Goal: Information Seeking & Learning: Check status

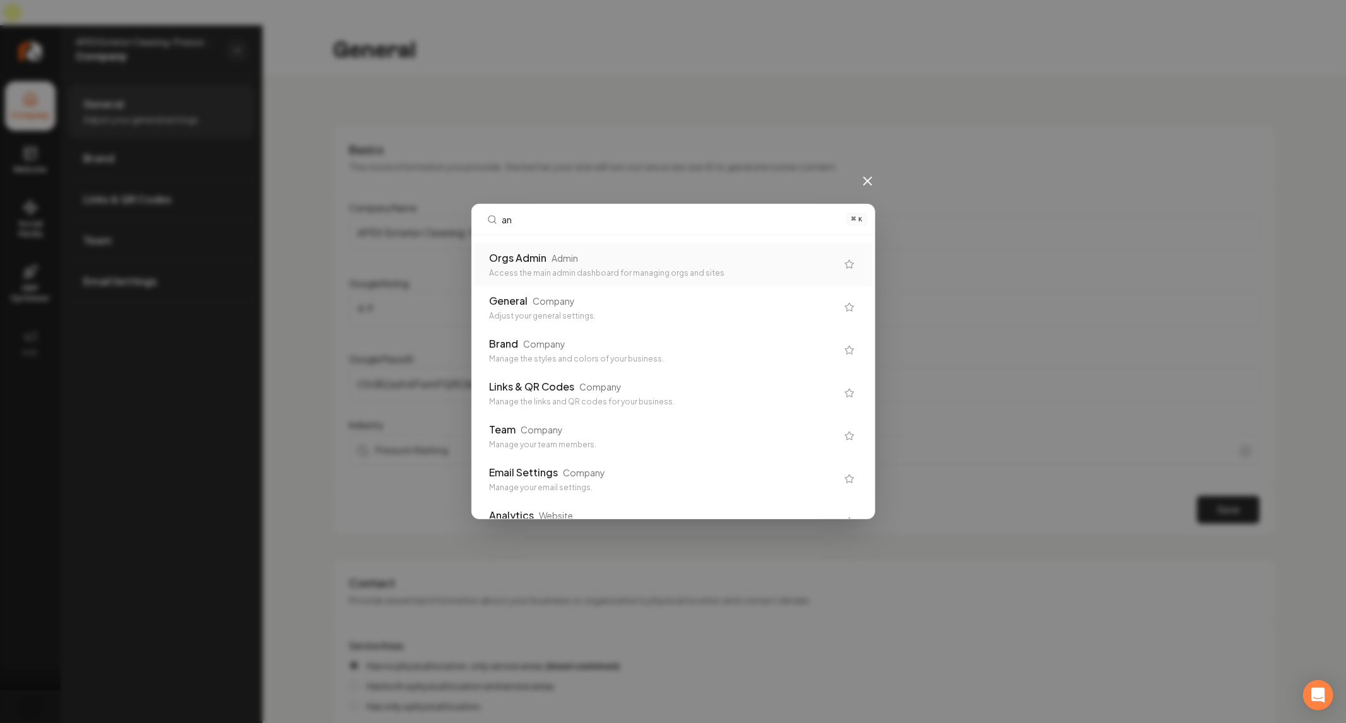
type input "a"
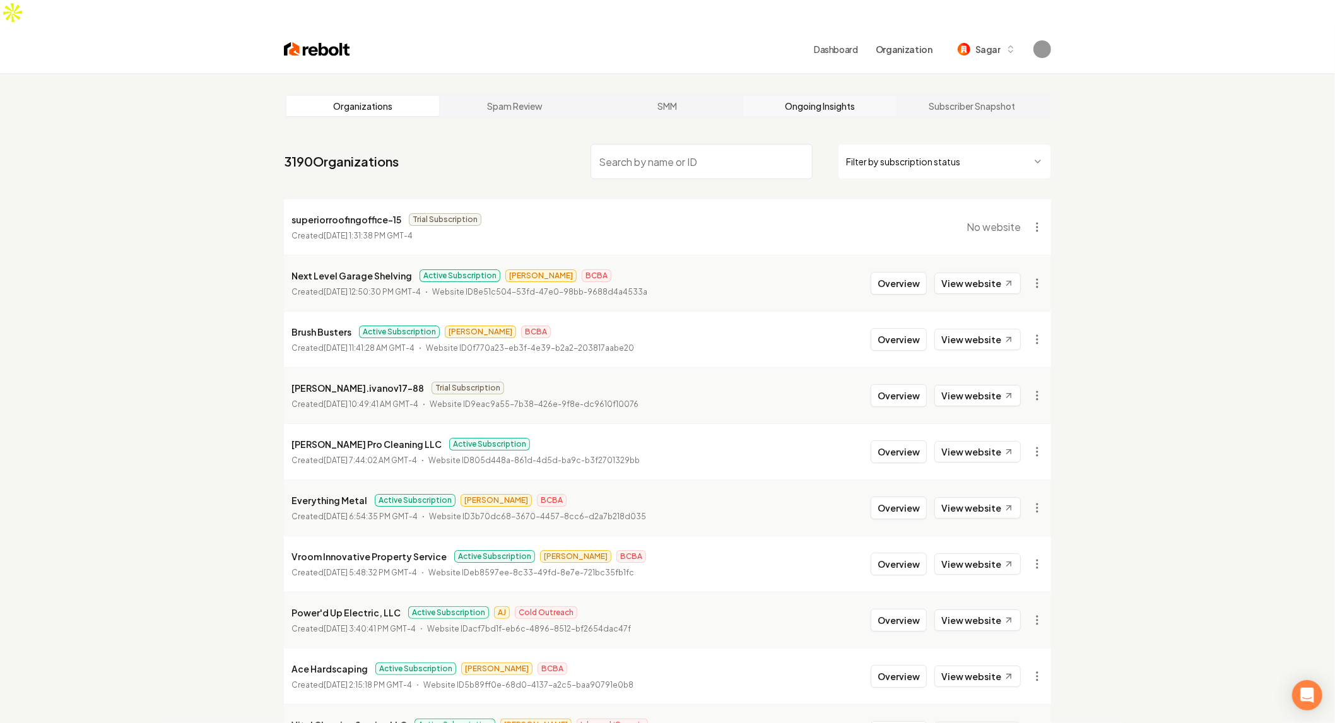
click at [808, 96] on link "Ongoing Insights" at bounding box center [820, 106] width 153 height 20
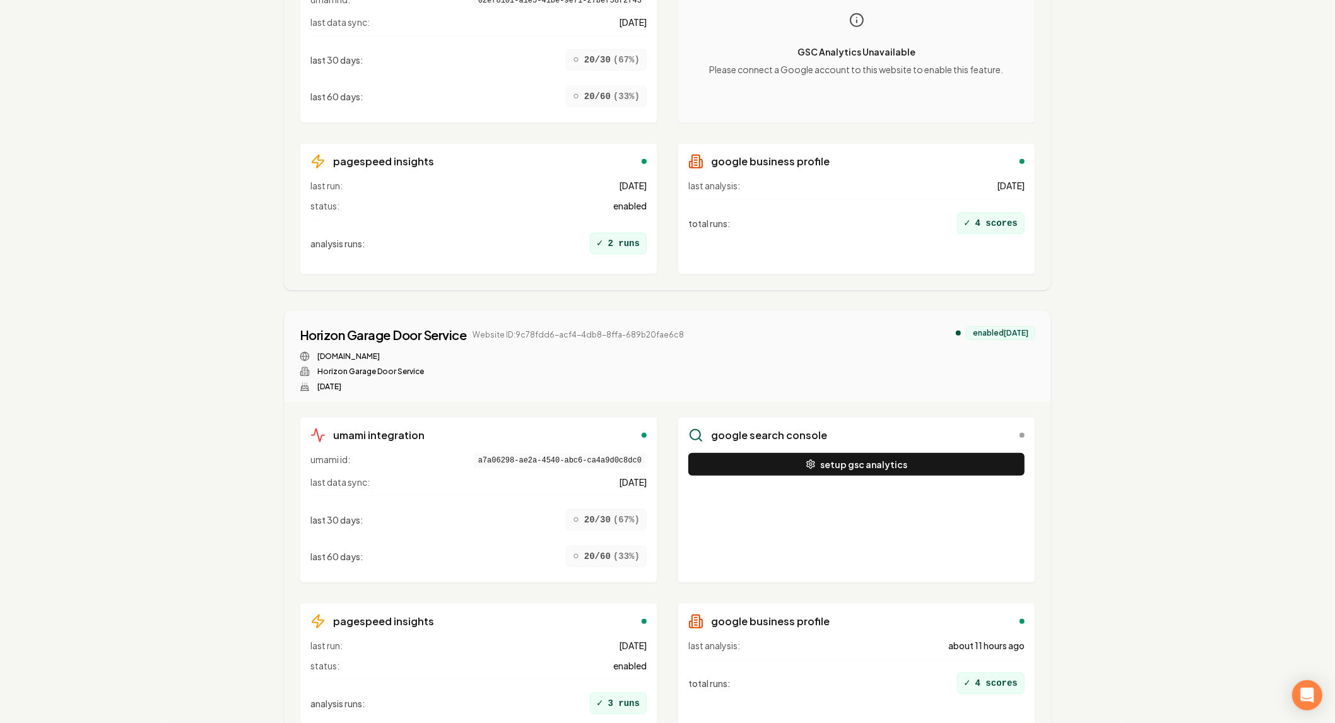
scroll to position [9956, 0]
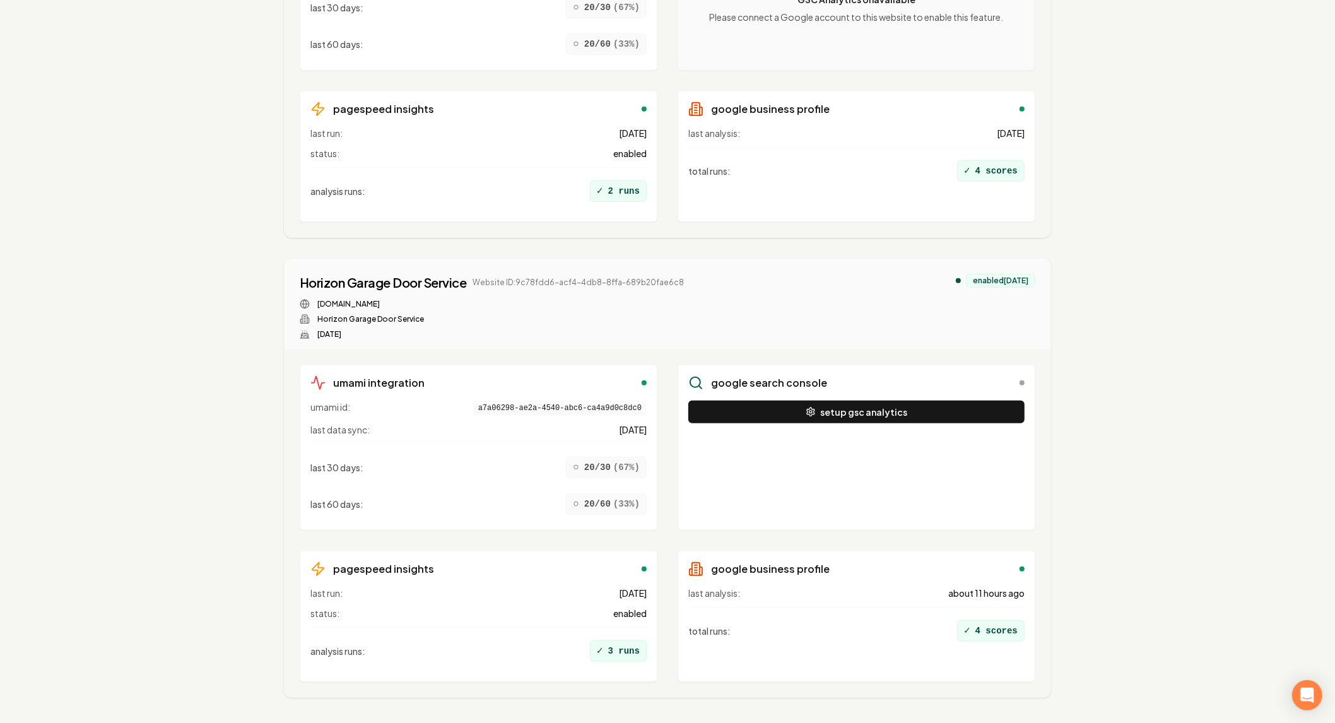
click at [595, 722] on link "14" at bounding box center [597, 735] width 25 height 25
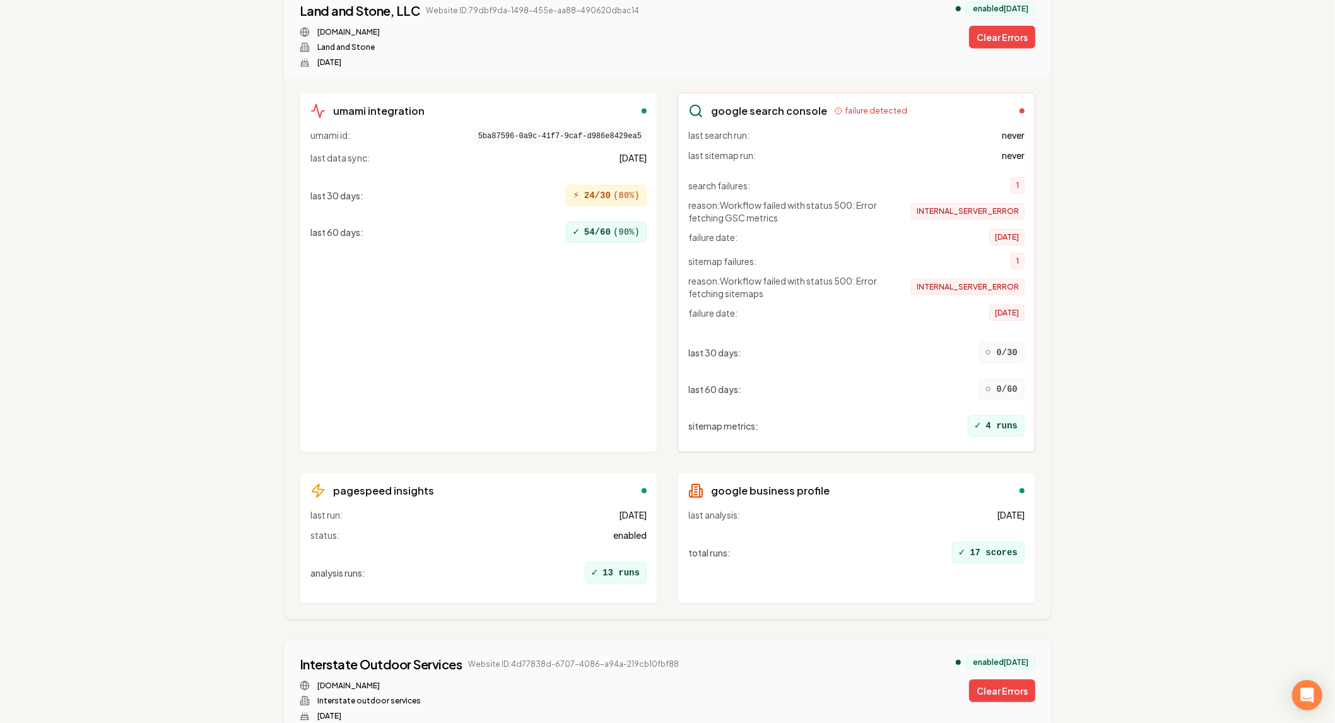
scroll to position [9956, 0]
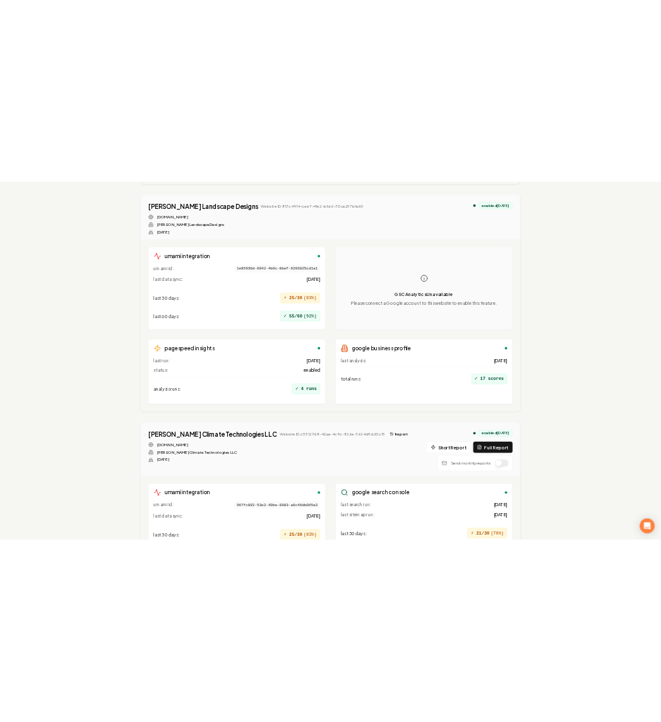
scroll to position [10439, 0]
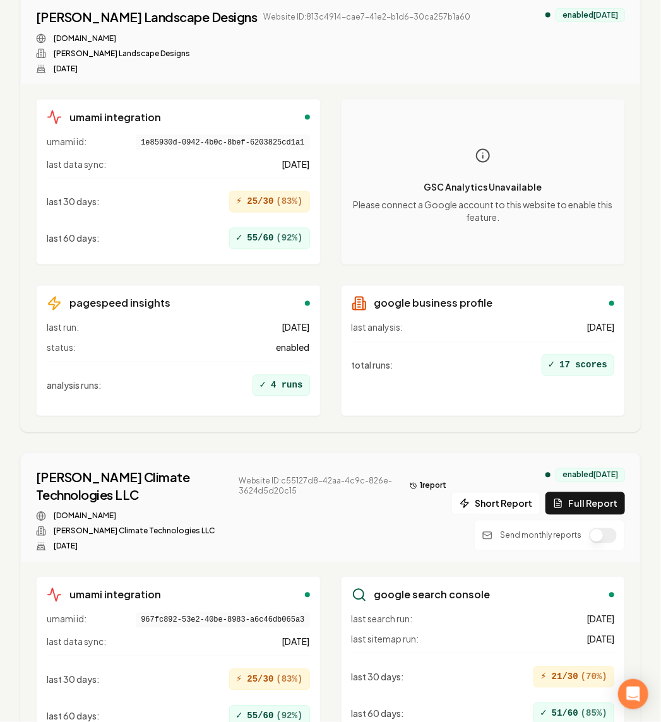
click at [608, 492] on button "Full Report" at bounding box center [584, 503] width 79 height 23
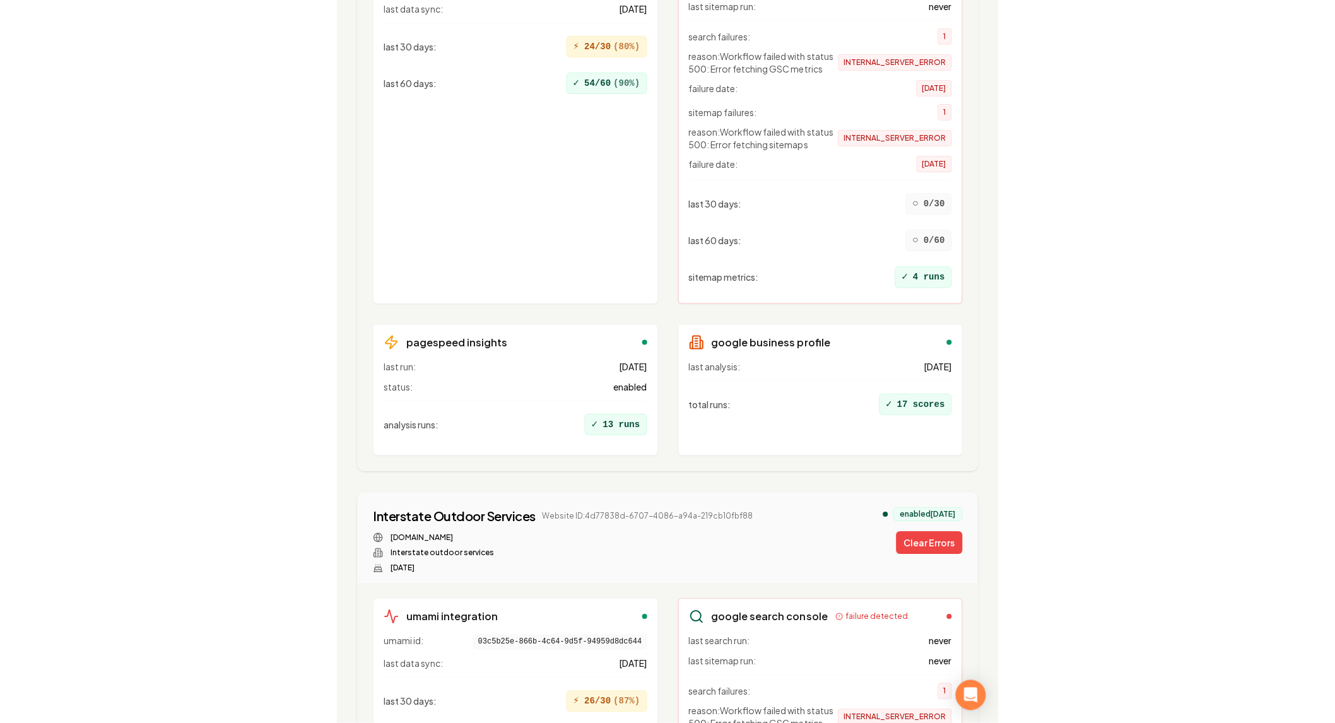
scroll to position [0, 0]
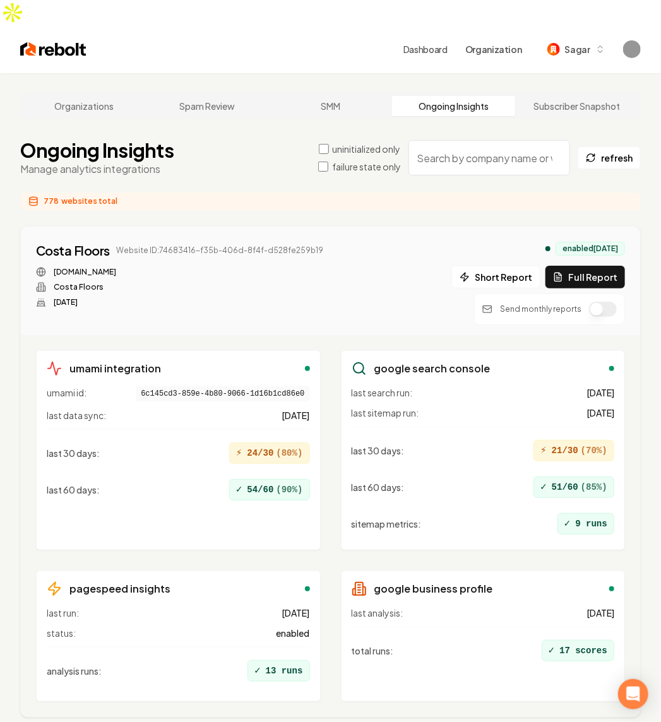
click at [174, 139] on div "Ongoing Insights Manage analytics integrations uninitialized only failure state…" at bounding box center [330, 158] width 620 height 38
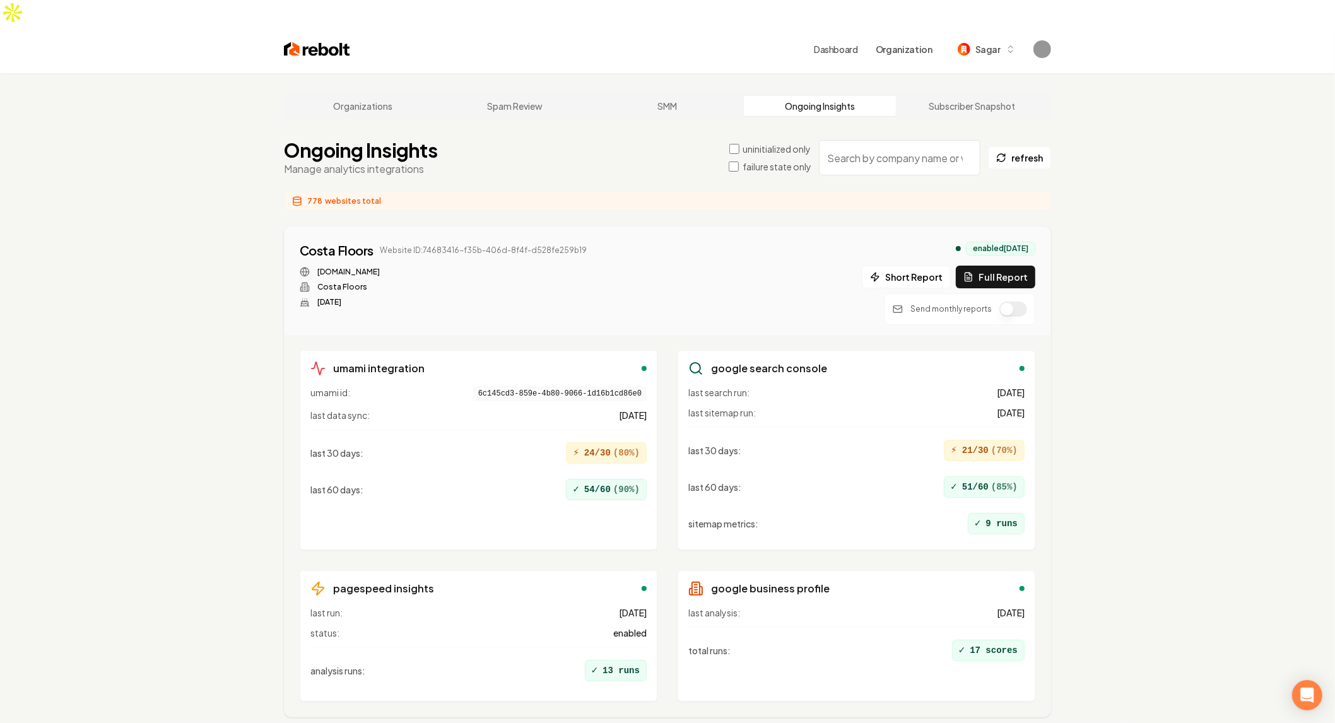
click at [913, 140] on input "search" at bounding box center [900, 157] width 162 height 35
paste input "APEX Exterior Cleaning: Pressure Washing & Window Washing"
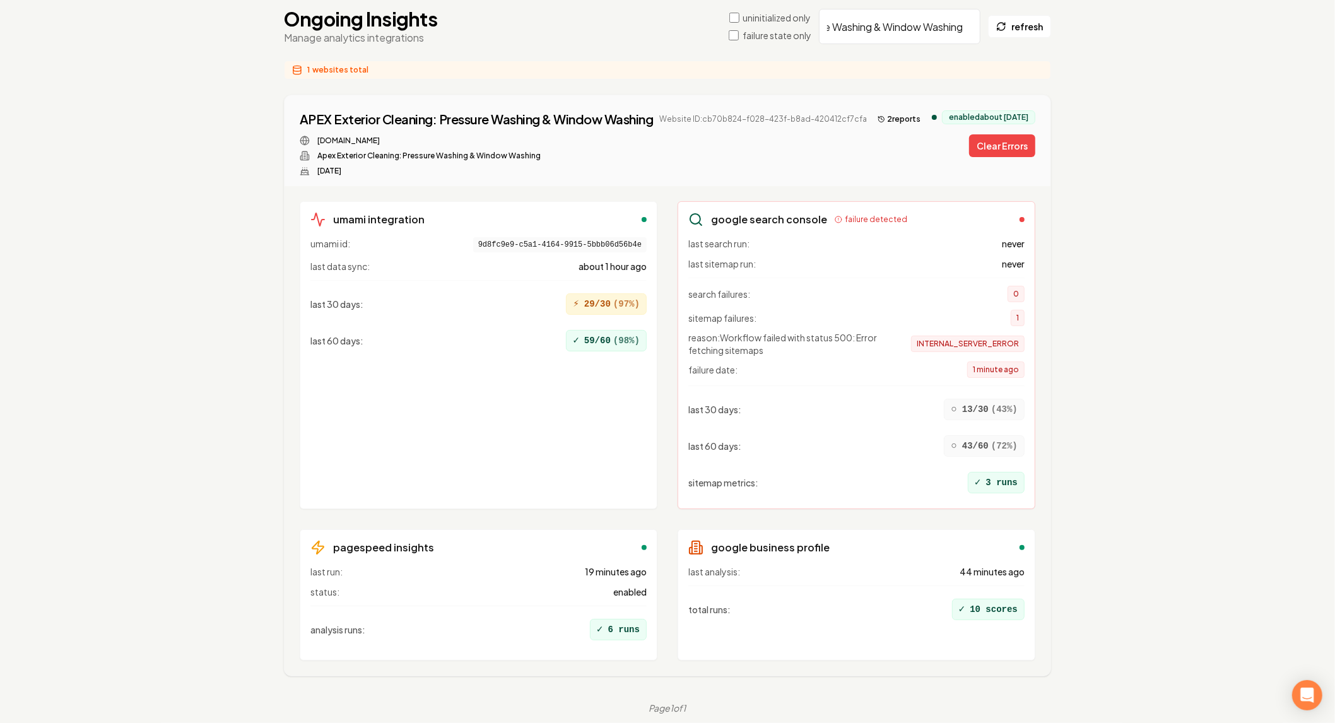
scroll to position [131, 0]
type input "APEX Exterior Cleaning: Pressure Washing & Window Washing"
click at [982, 134] on button "Clear Errors" at bounding box center [1002, 145] width 66 height 23
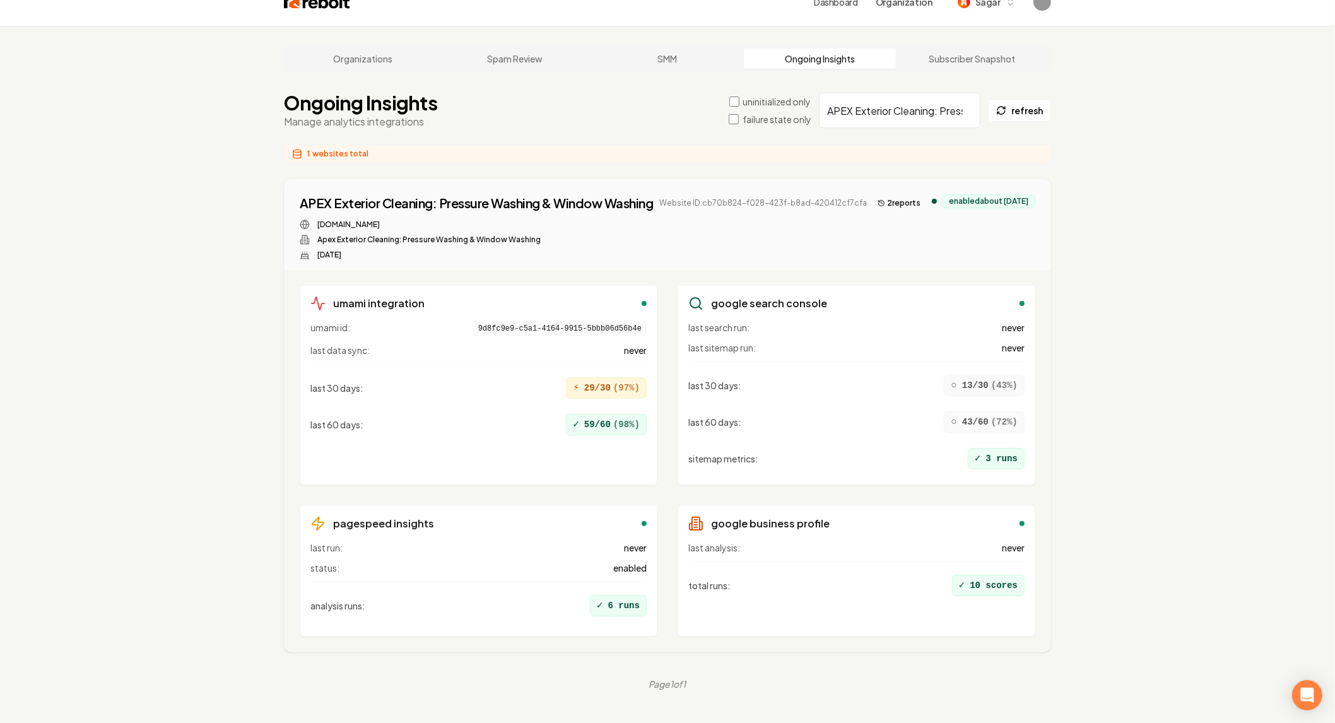
scroll to position [47, 0]
click at [752, 297] on h3 "google search console" at bounding box center [769, 304] width 116 height 15
click at [685, 286] on div "google search console last search run: never last sitemap run: never last 30 da…" at bounding box center [857, 386] width 358 height 200
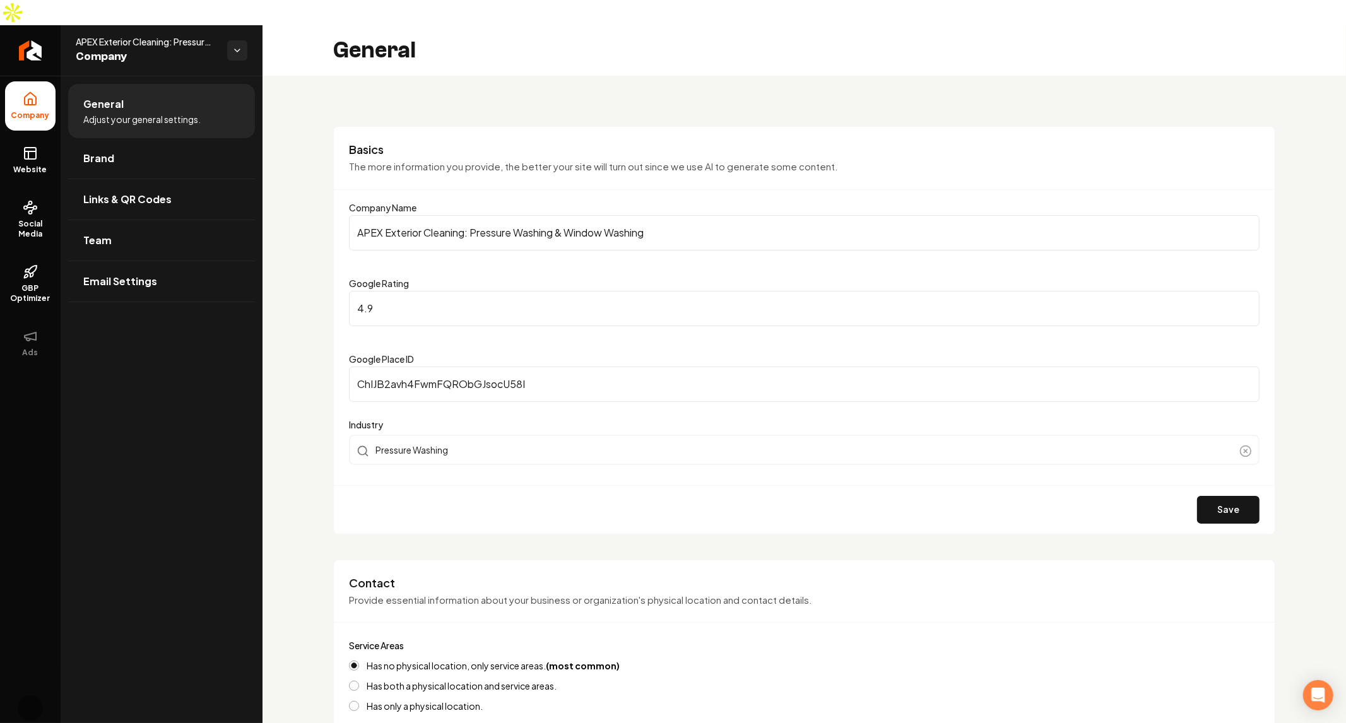
click at [706, 215] on input "APEX Exterior Cleaning: Pressure Washing & Window Washing" at bounding box center [804, 232] width 910 height 35
click at [1063, 142] on h3 "Basics" at bounding box center [804, 149] width 910 height 15
click at [610, 215] on input "APEX Exterior Cleaning: Pressure Washing & Window Washing" at bounding box center [804, 232] width 910 height 35
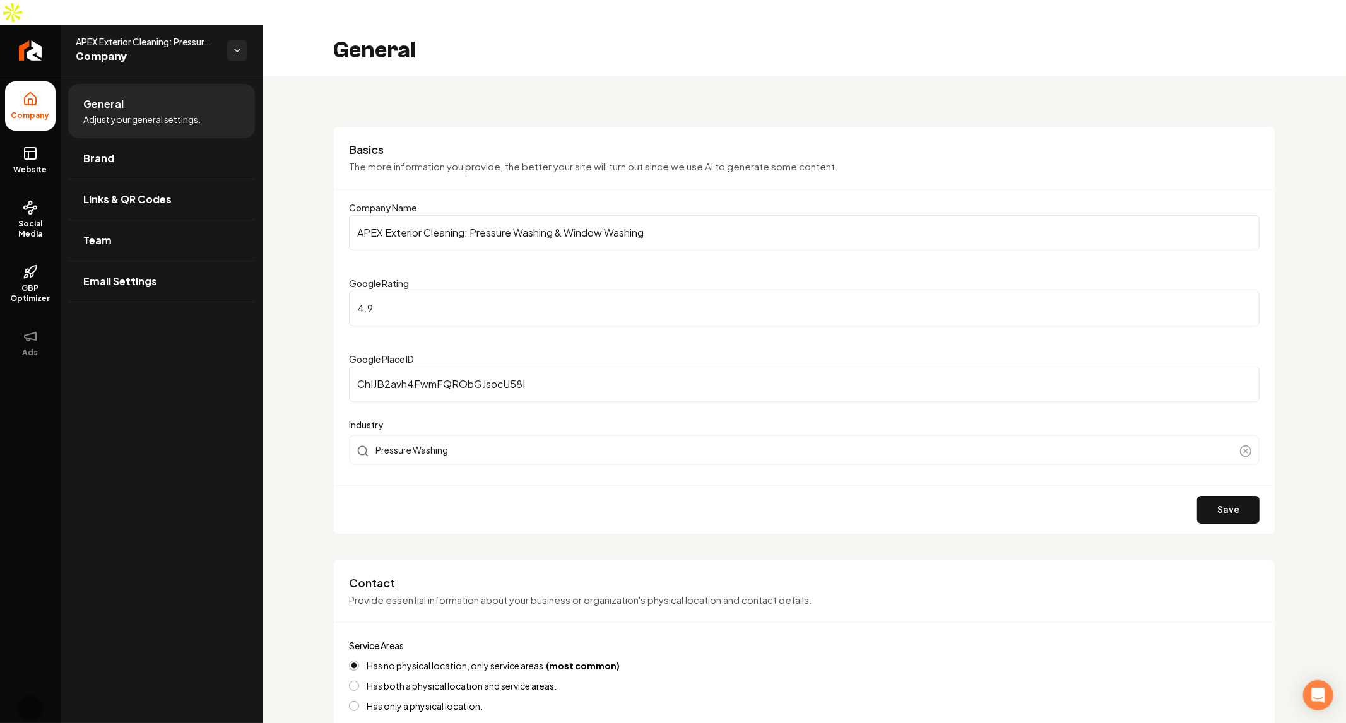
click at [610, 215] on input "APEX Exterior Cleaning: Pressure Washing & Window Washing" at bounding box center [804, 232] width 910 height 35
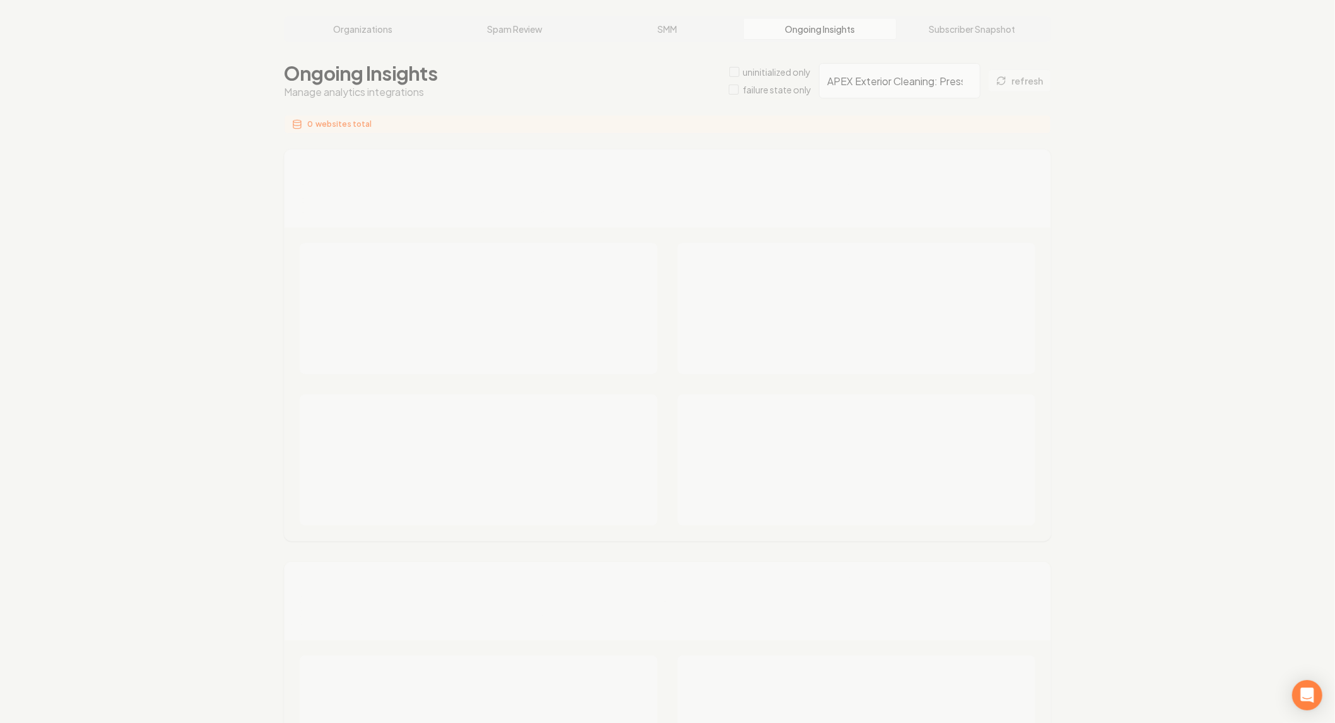
scroll to position [48, 0]
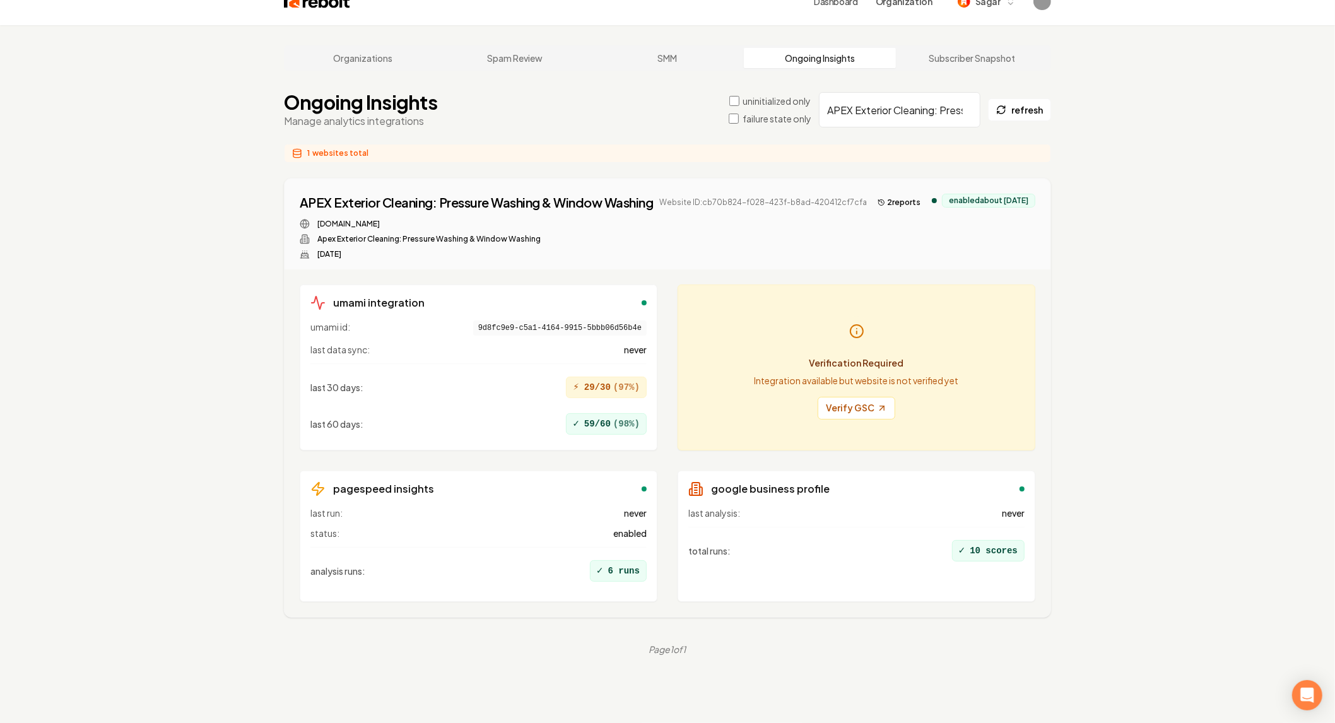
click at [1025, 385] on div "Verification Required Integration available but website is not verified yet Ver…" at bounding box center [857, 368] width 358 height 166
click at [1203, 396] on div "Organizations Spam Review SMM Ongoing Insights Subscriber Snapshot Ongoing Insi…" at bounding box center [667, 386] width 1335 height 723
click at [1229, 356] on div "Organizations Spam Review SMM Ongoing Insights Subscriber Snapshot Ongoing Insi…" at bounding box center [667, 386] width 1335 height 723
click at [1213, 406] on div "Organizations Spam Review SMM Ongoing Insights Subscriber Snapshot Ongoing Insi…" at bounding box center [667, 386] width 1335 height 723
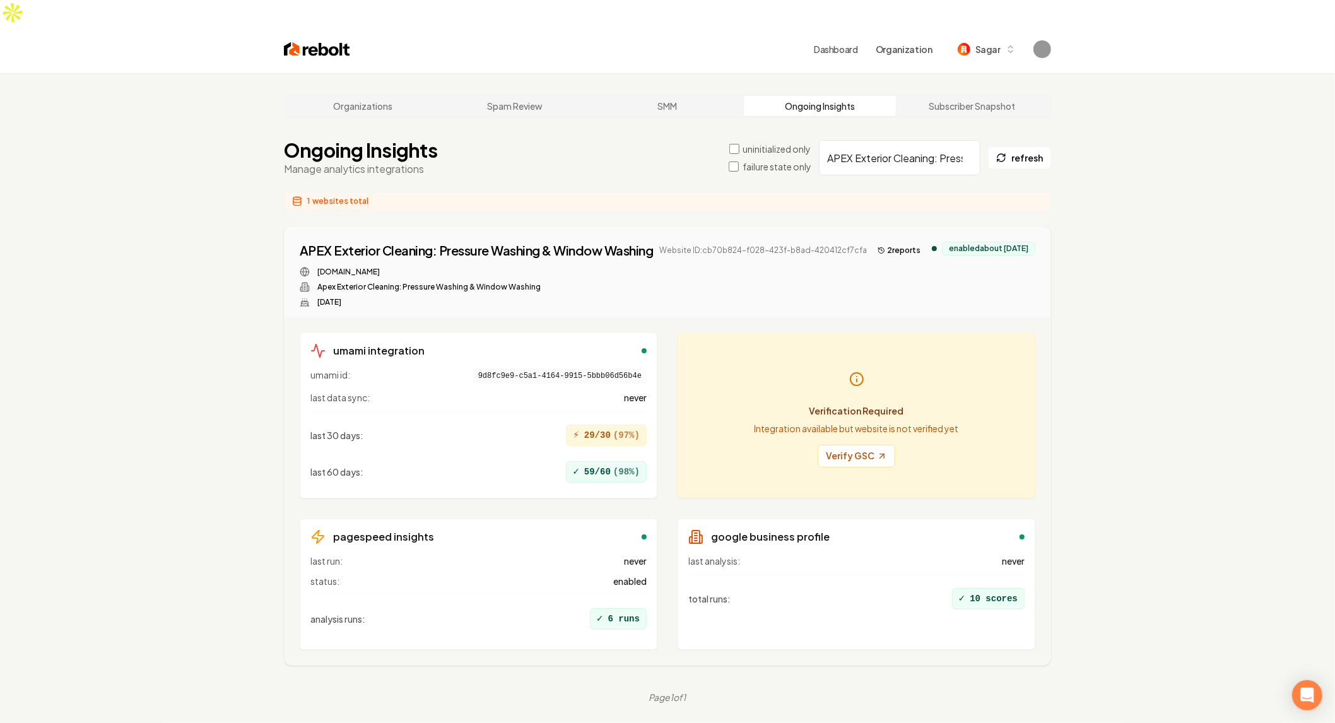
click at [924, 290] on div "APEX Exterior Cleaning: Pressure Washing & Window Washing Website ID: cb70b824-…" at bounding box center [668, 275] width 736 height 66
click at [864, 448] on link "Verify GSC" at bounding box center [857, 456] width 78 height 23
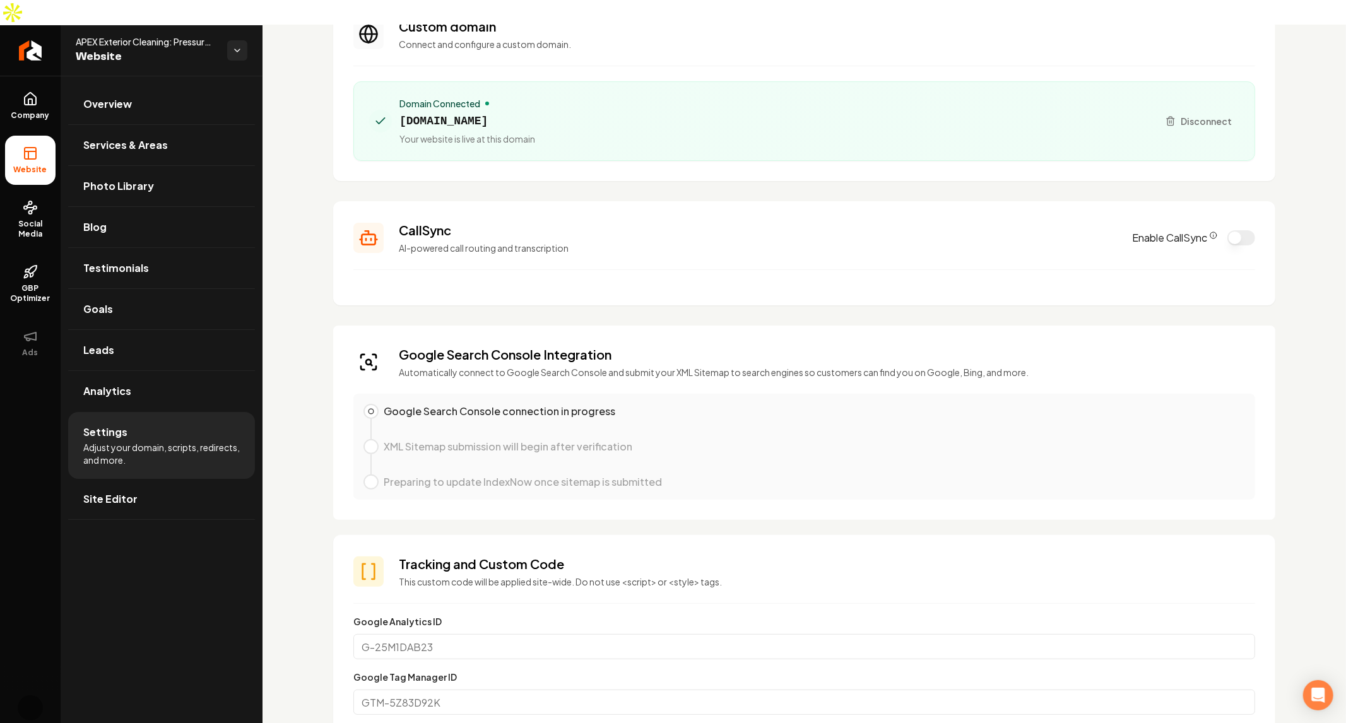
scroll to position [109, 0]
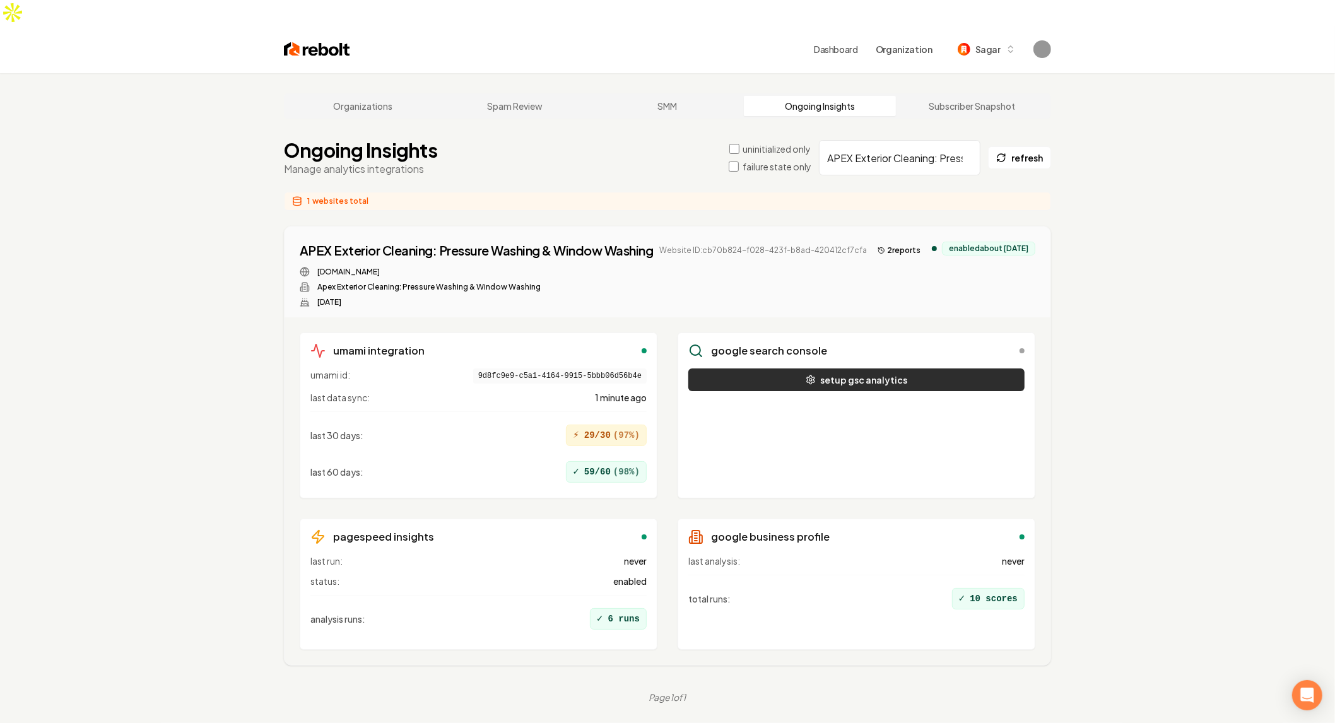
click at [885, 368] on button "setup gsc analytics" at bounding box center [856, 379] width 336 height 23
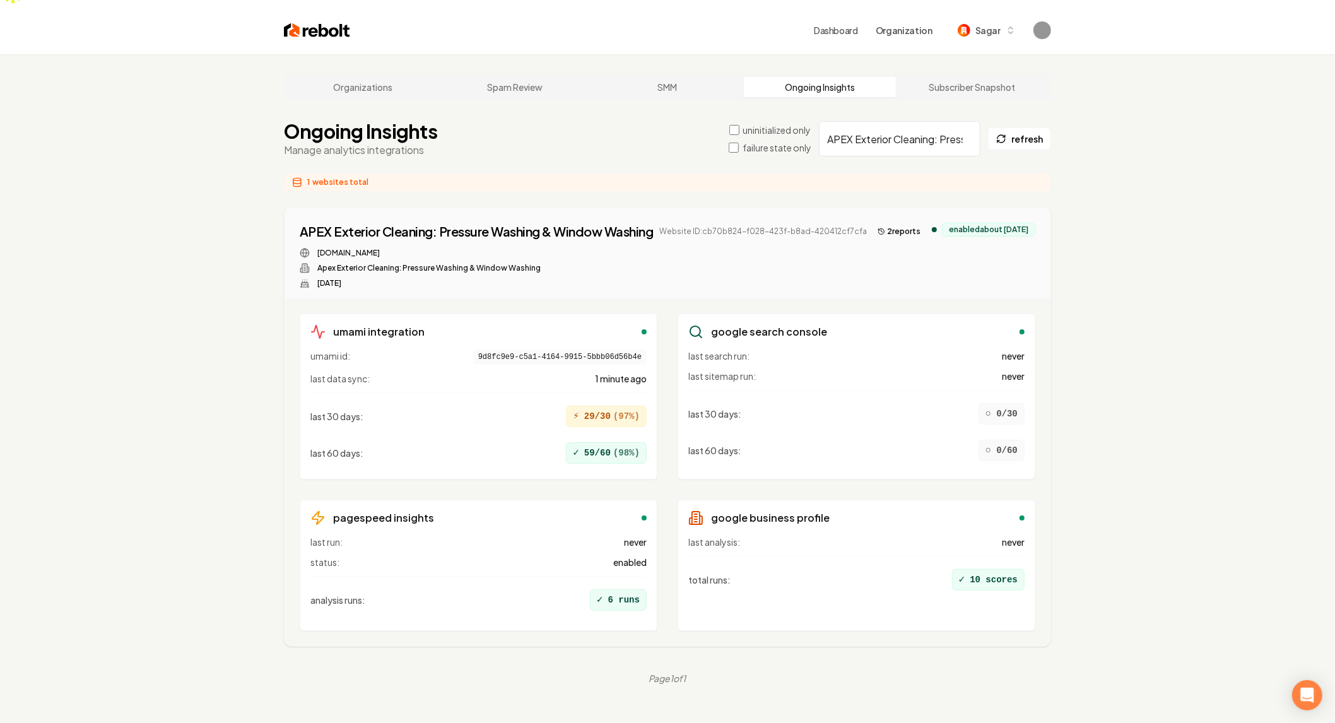
scroll to position [20, 0]
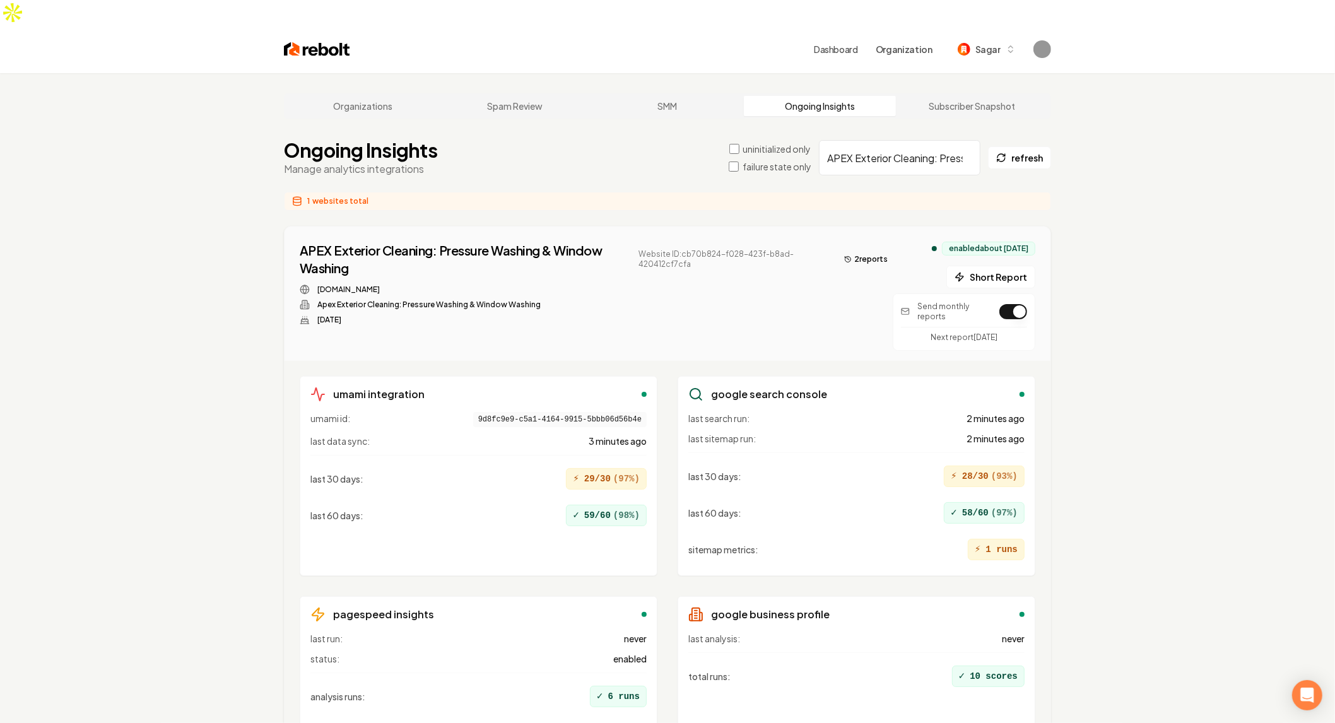
click at [966, 466] on div "⚡ 28/30 ( 93 %)" at bounding box center [984, 476] width 81 height 21
click at [1057, 365] on main "Organizations Spam Review SMM Ongoing Insights Subscriber Snapshot Ongoing Insi…" at bounding box center [668, 437] width 808 height 728
click at [985, 502] on div "✓ 58/60 ( 97 %)" at bounding box center [984, 512] width 81 height 21
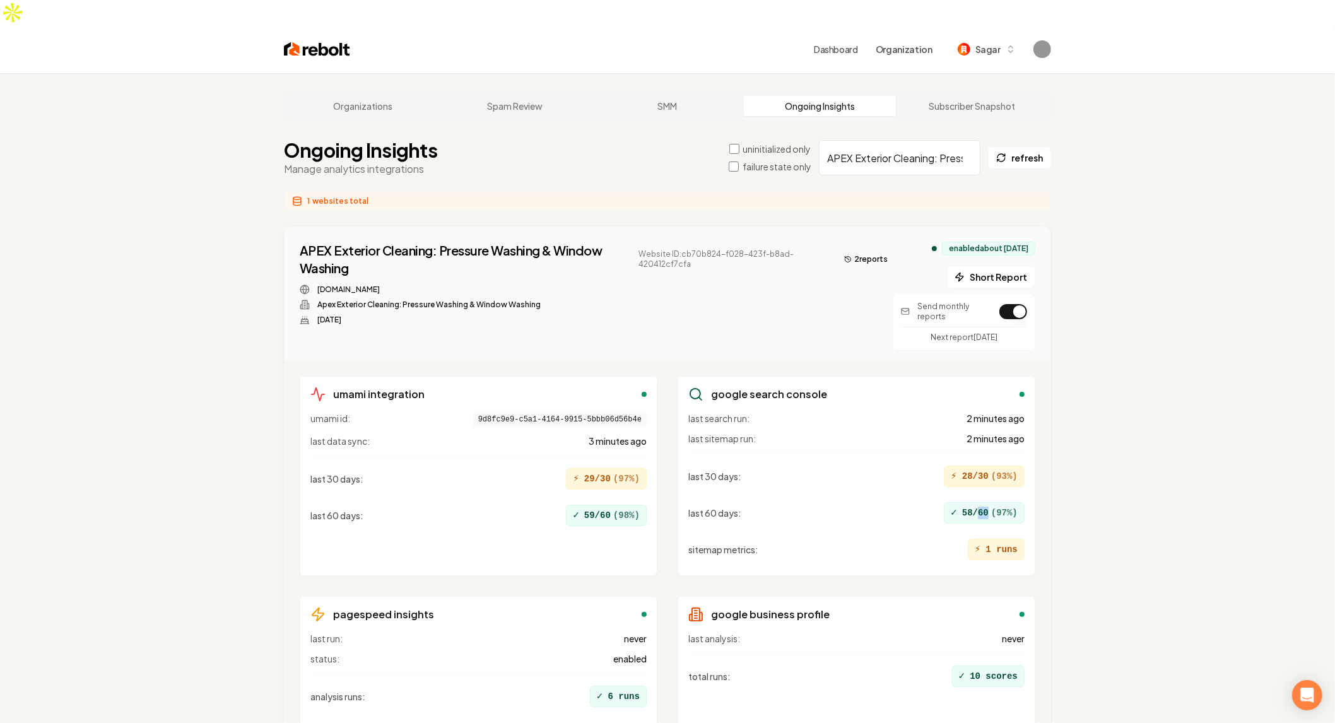
click at [985, 502] on div "✓ 58/60 ( 97 %)" at bounding box center [984, 512] width 81 height 21
click at [980, 266] on button "Short Report" at bounding box center [990, 277] width 89 height 23
click at [1154, 343] on div "Organizations Spam Review SMM Ongoing Insights Subscriber Snapshot Ongoing Insi…" at bounding box center [667, 437] width 1335 height 728
click at [870, 252] on button "3 report s" at bounding box center [866, 259] width 54 height 15
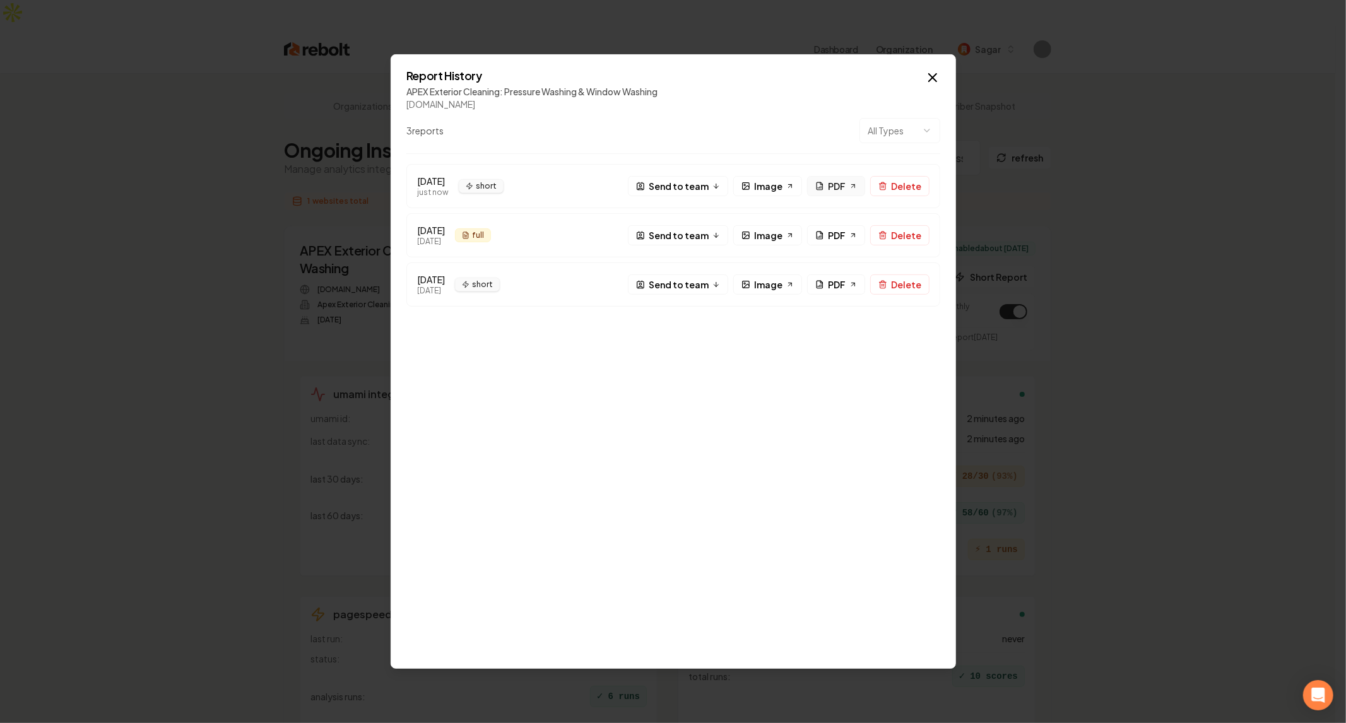
click at [832, 183] on span "PDF" at bounding box center [837, 185] width 18 height 13
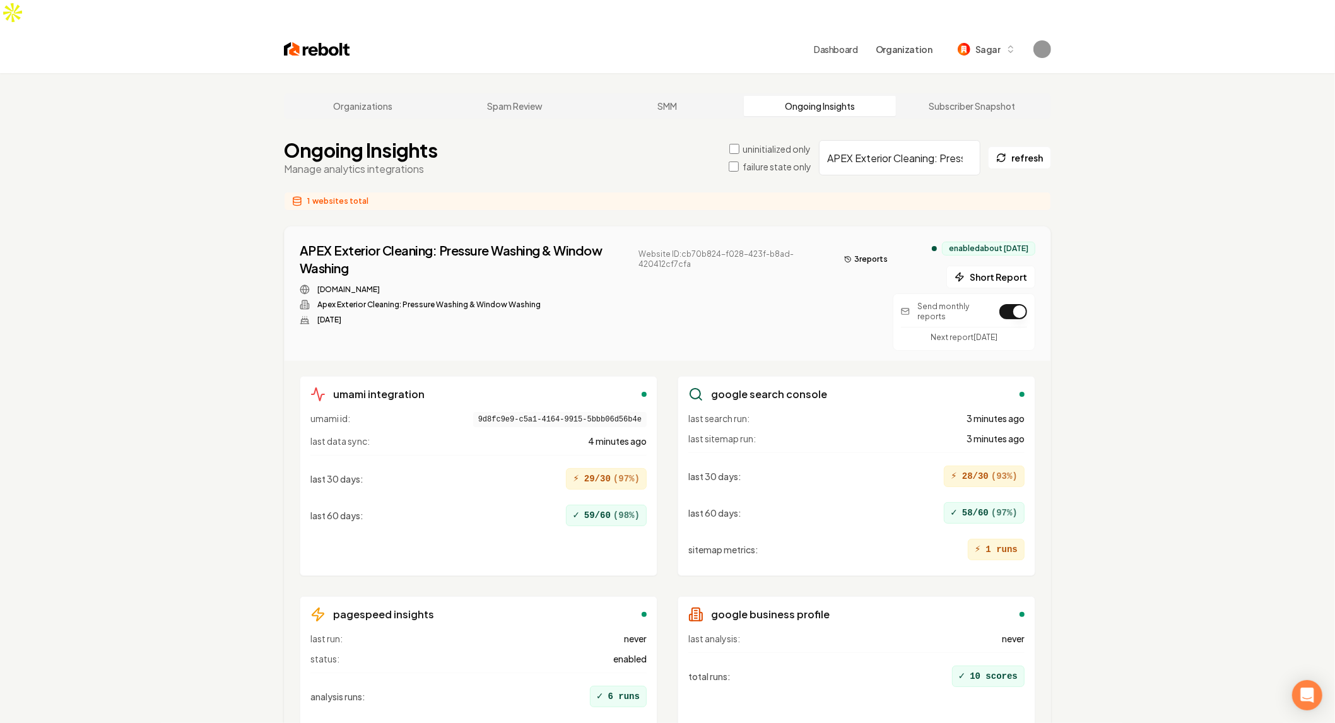
click at [180, 335] on div "Organizations Spam Review SMM Ongoing Insights Subscriber Snapshot Ongoing Insi…" at bounding box center [667, 437] width 1335 height 728
